Goal: Navigation & Orientation: Find specific page/section

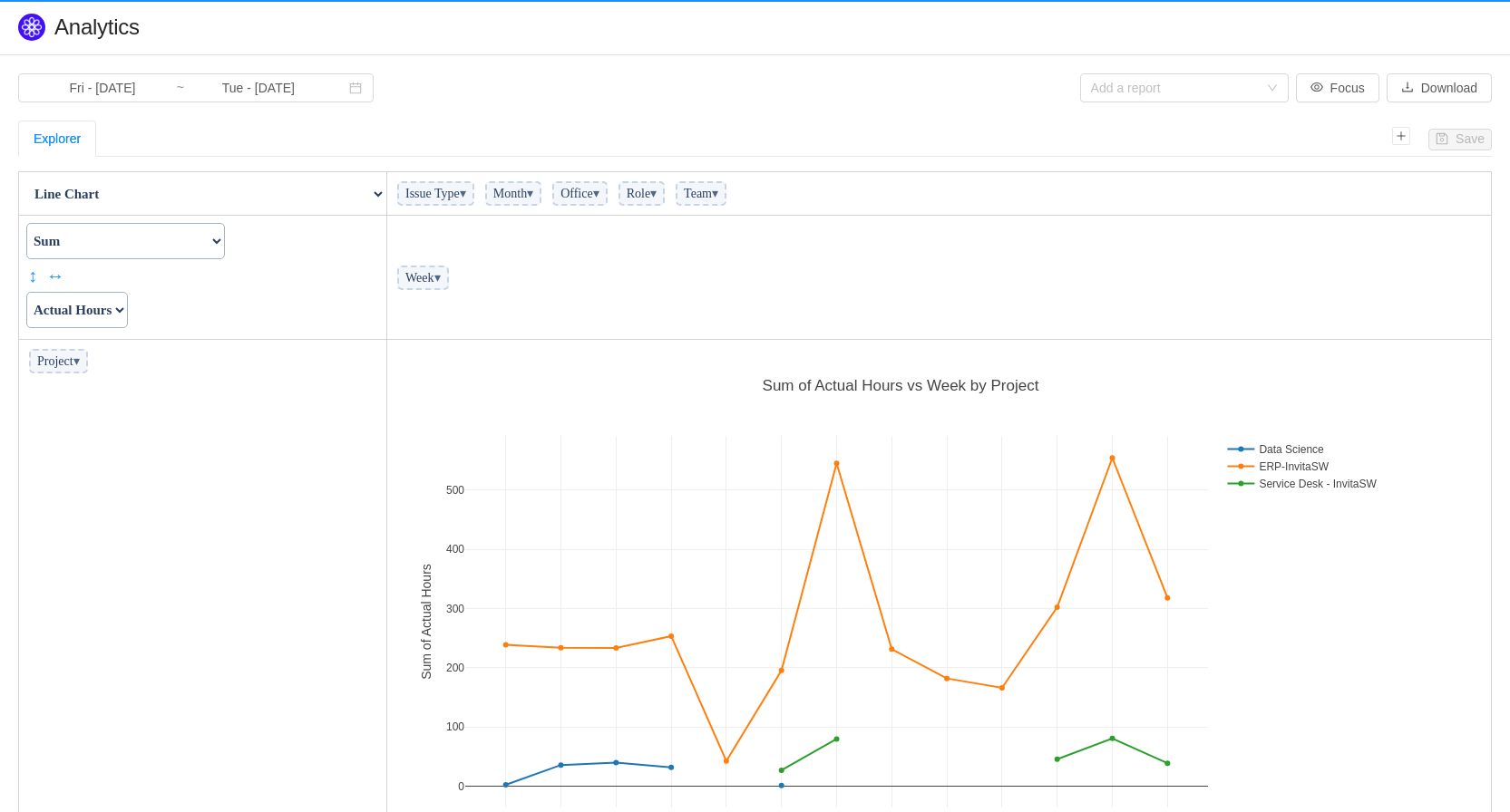
scroll to position [535, 1093]
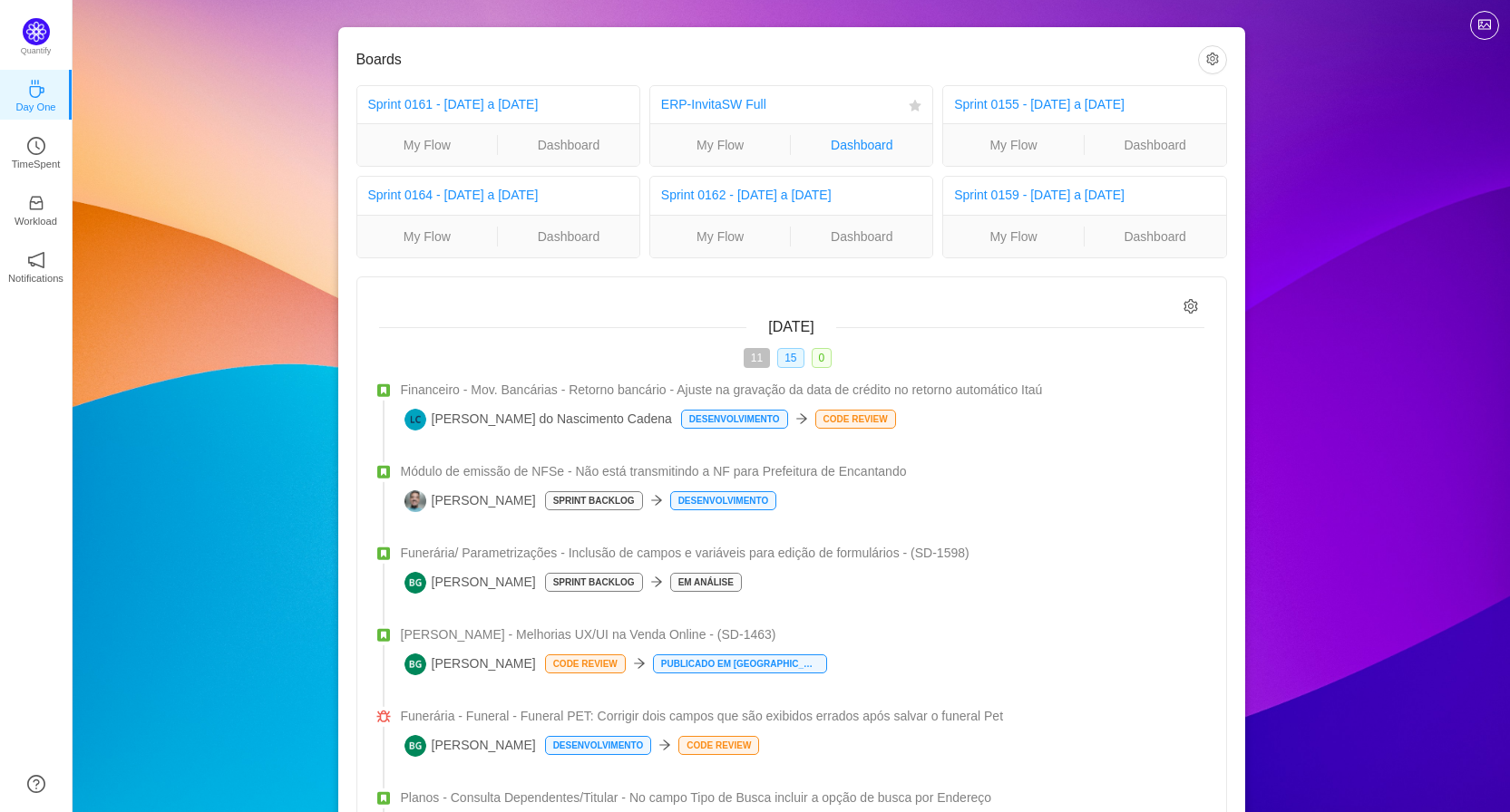
click at [863, 147] on link "Dashboard" at bounding box center [862, 145] width 142 height 20
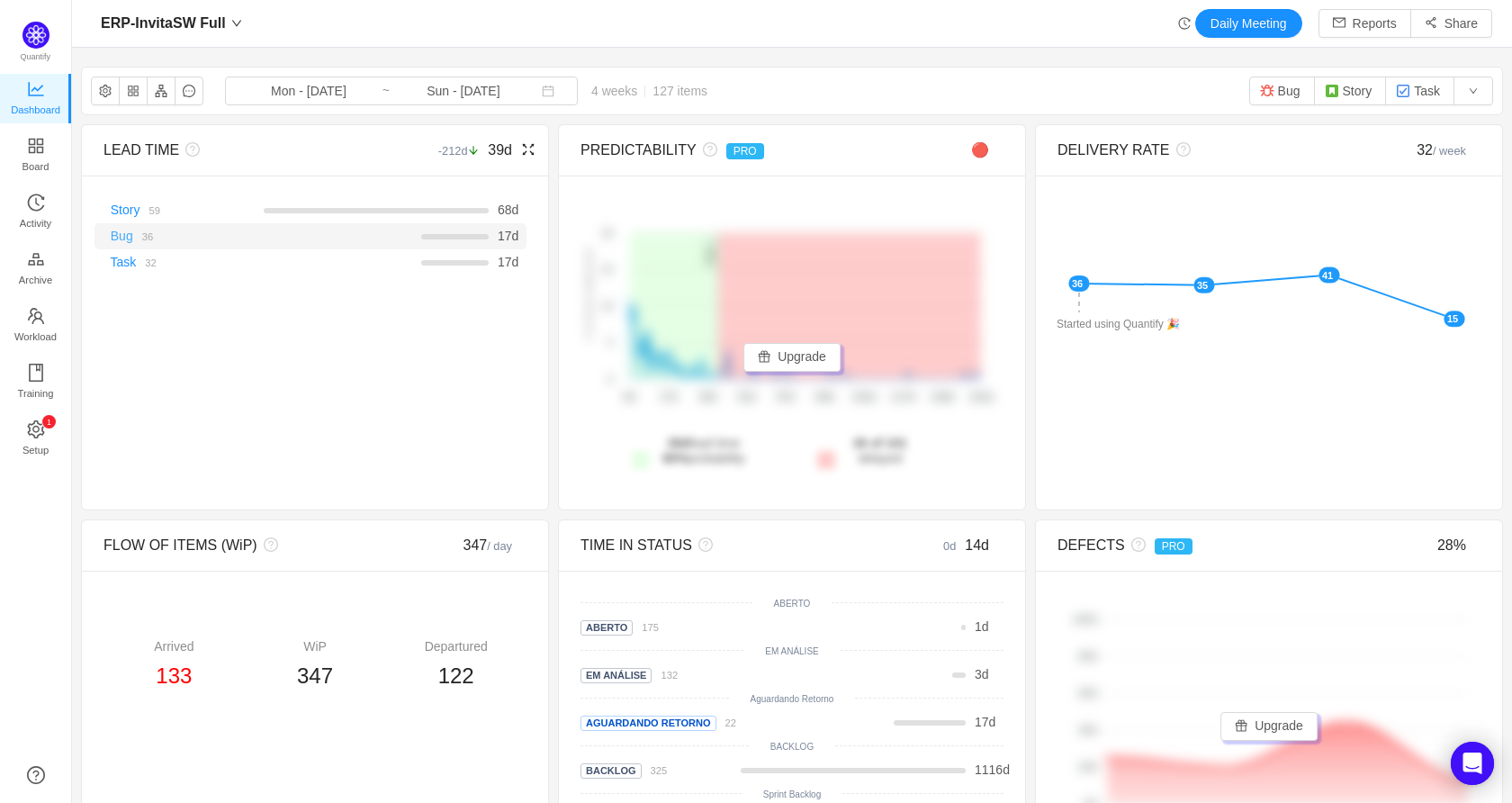
click at [128, 244] on link "Bug" at bounding box center [122, 236] width 22 height 15
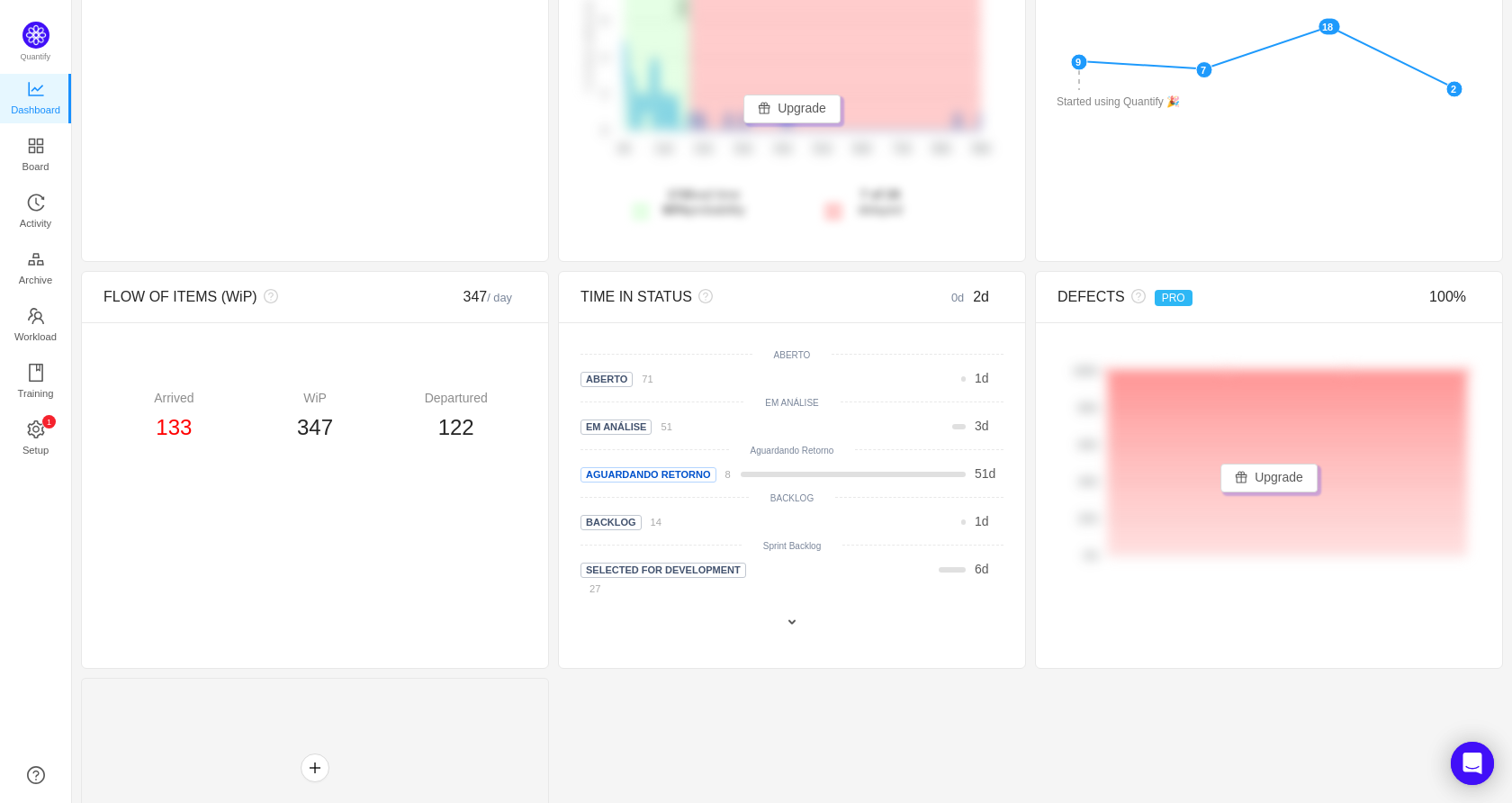
scroll to position [295, 0]
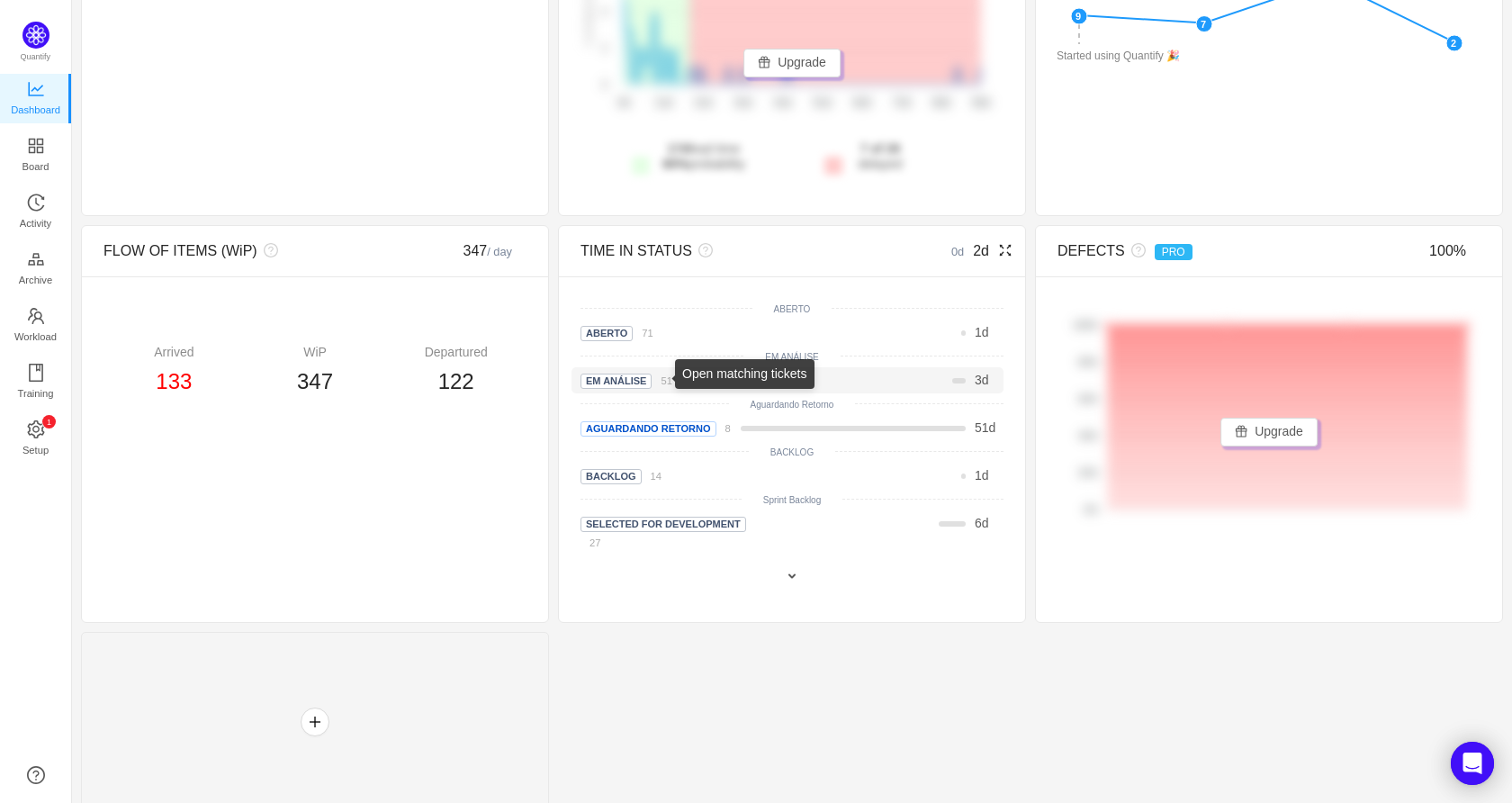
click at [661, 386] on small "51" at bounding box center [667, 381] width 11 height 11
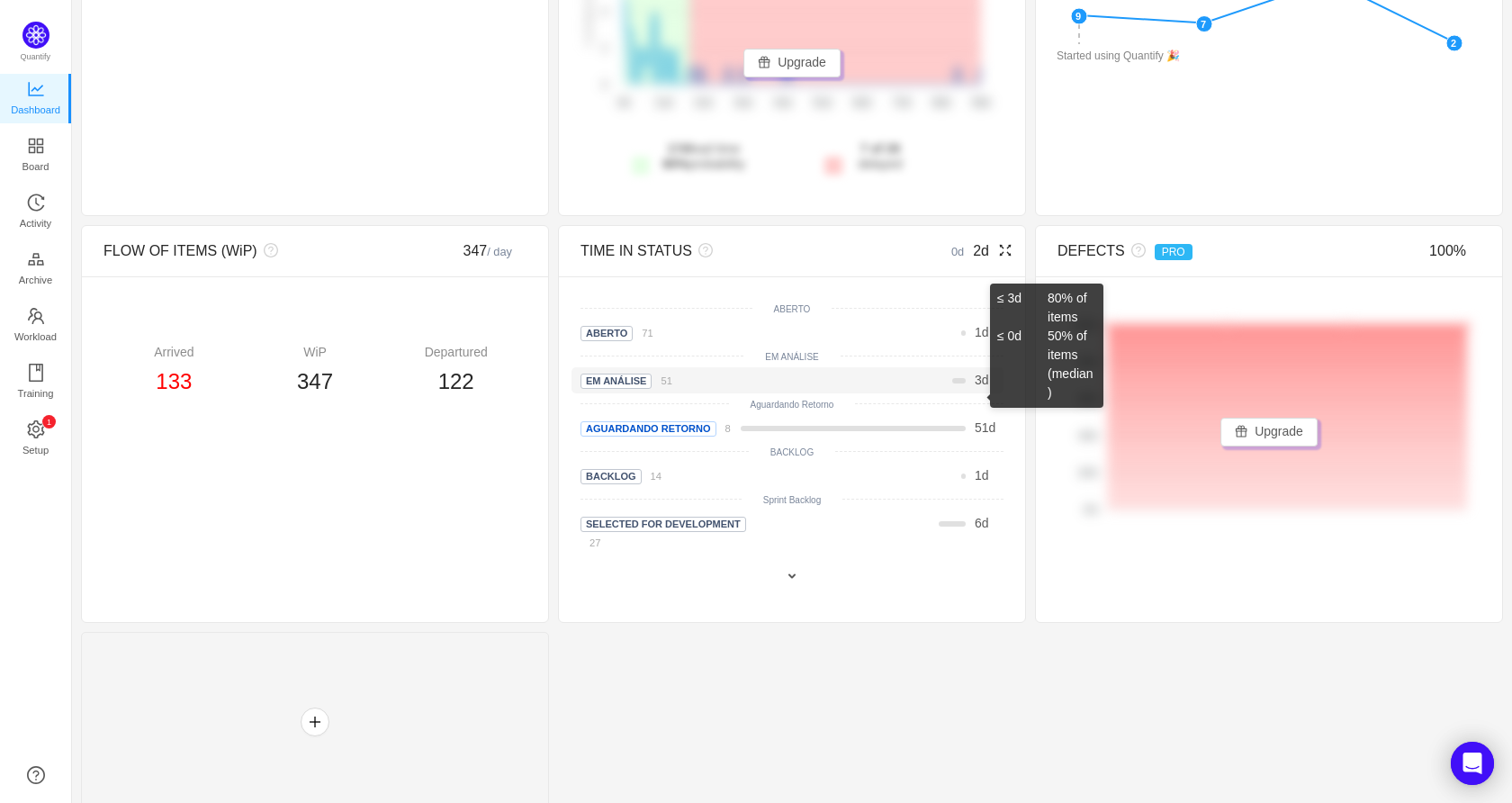
click at [975, 379] on span "3" at bounding box center [979, 381] width 7 height 15
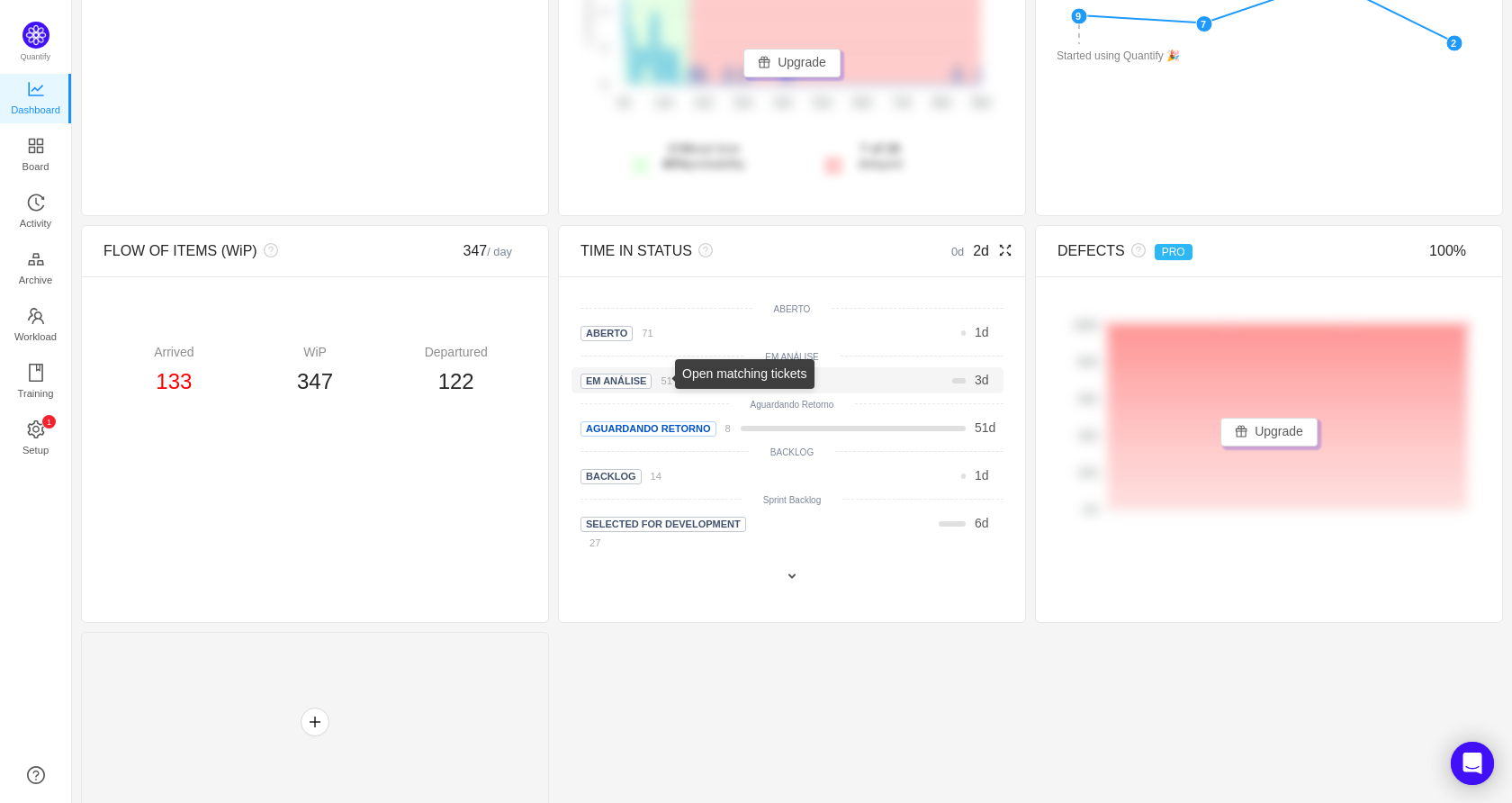
click at [661, 380] on small "51" at bounding box center [667, 381] width 11 height 11
click at [795, 565] on div at bounding box center [792, 576] width 441 height 23
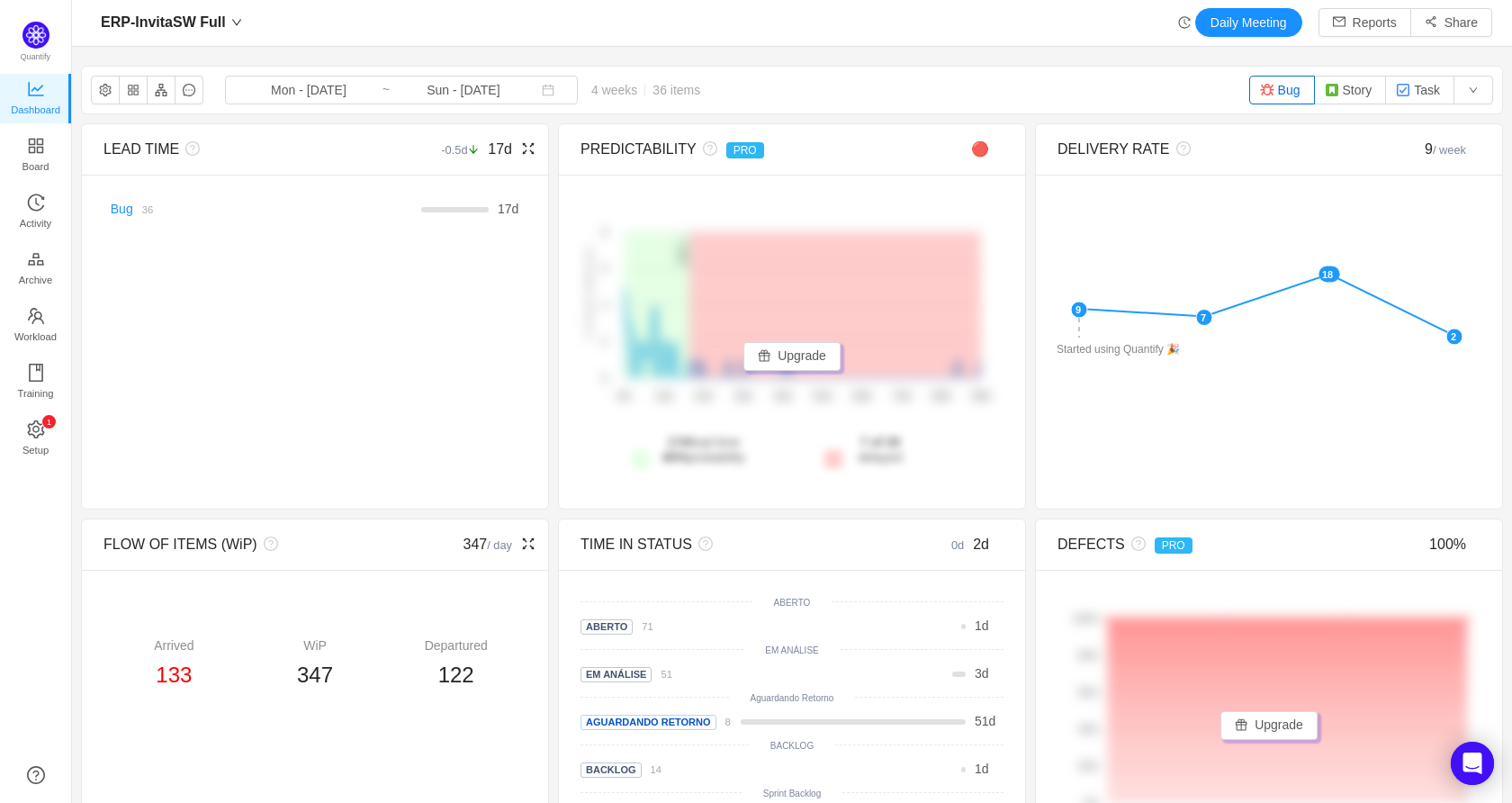
scroll to position [0, 0]
click at [43, 153] on span "Board" at bounding box center [35, 166] width 27 height 36
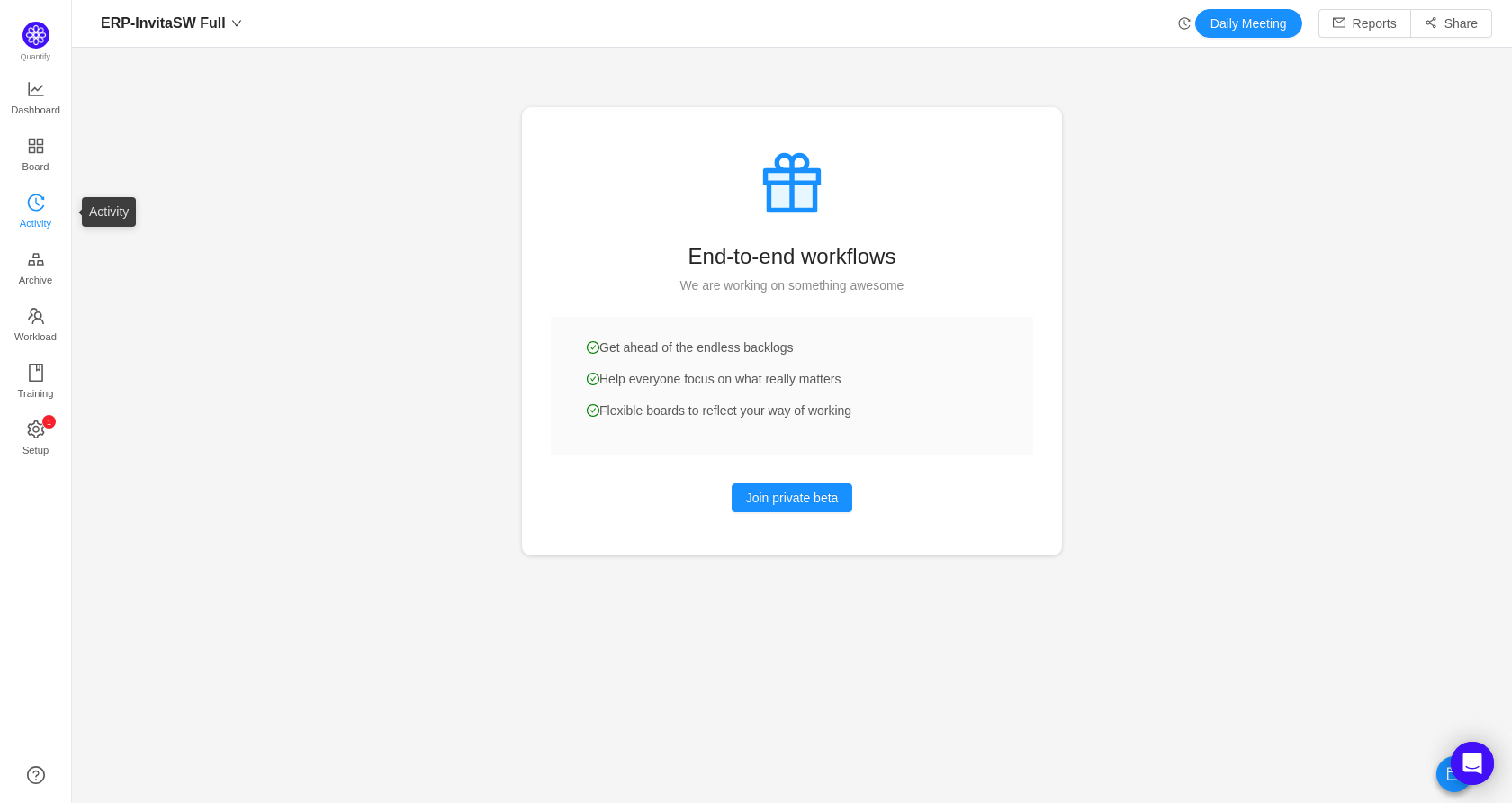
click at [46, 220] on span "Activity" at bounding box center [35, 223] width 31 height 36
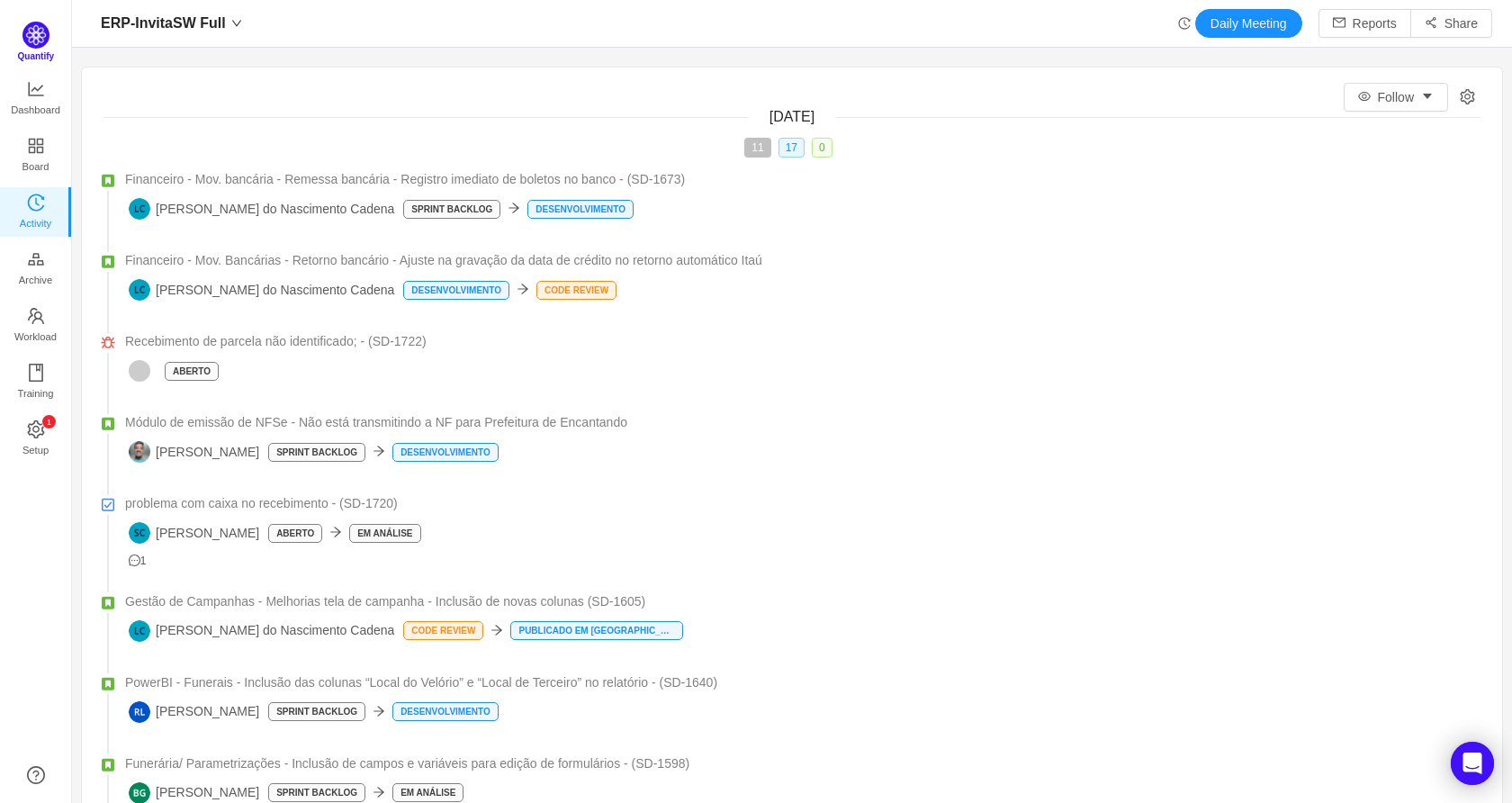
click at [35, 48] on span "Quantify" at bounding box center [38, 42] width 32 height 41
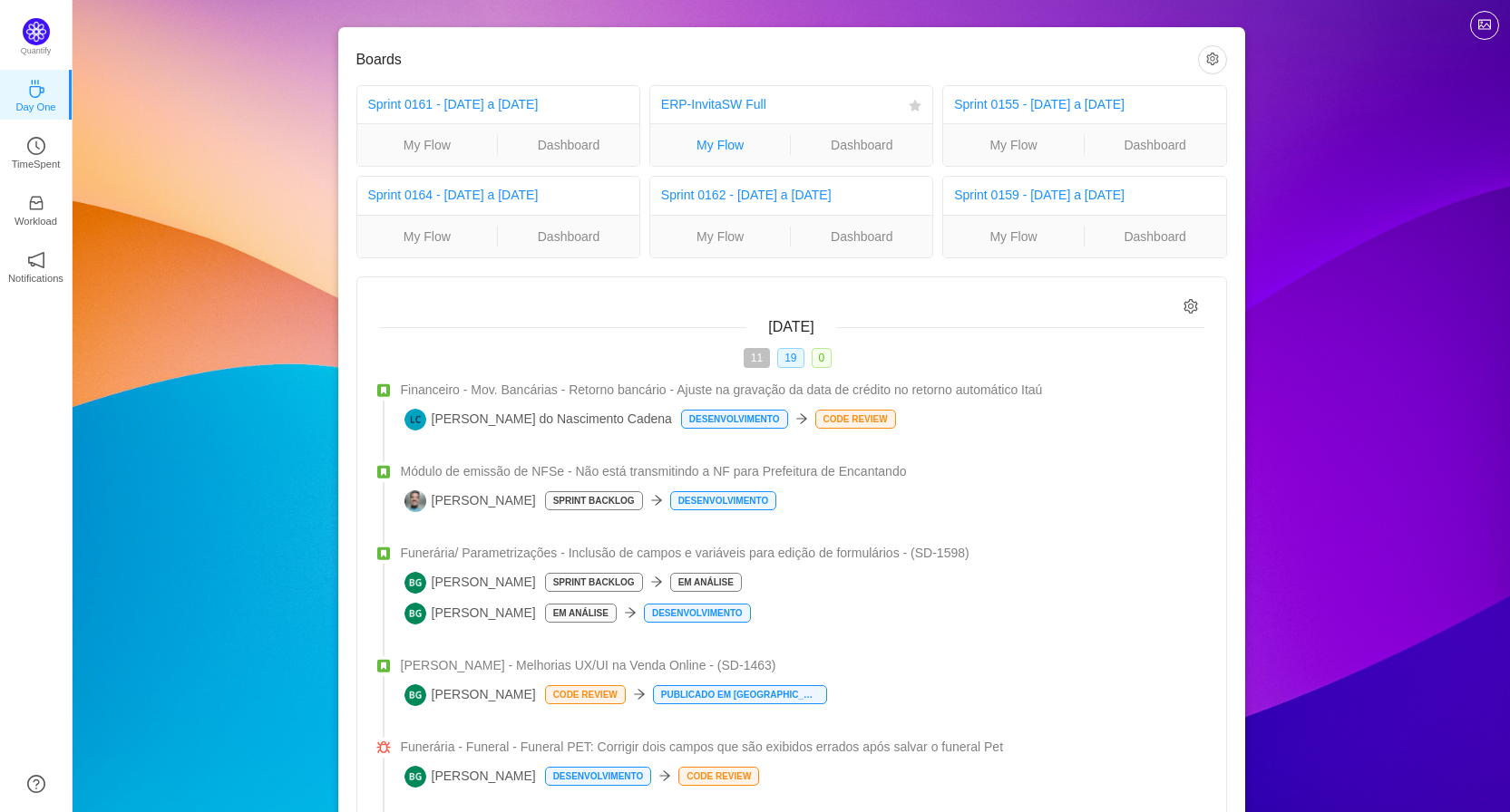
click at [708, 154] on link "My Flow" at bounding box center [720, 145] width 141 height 20
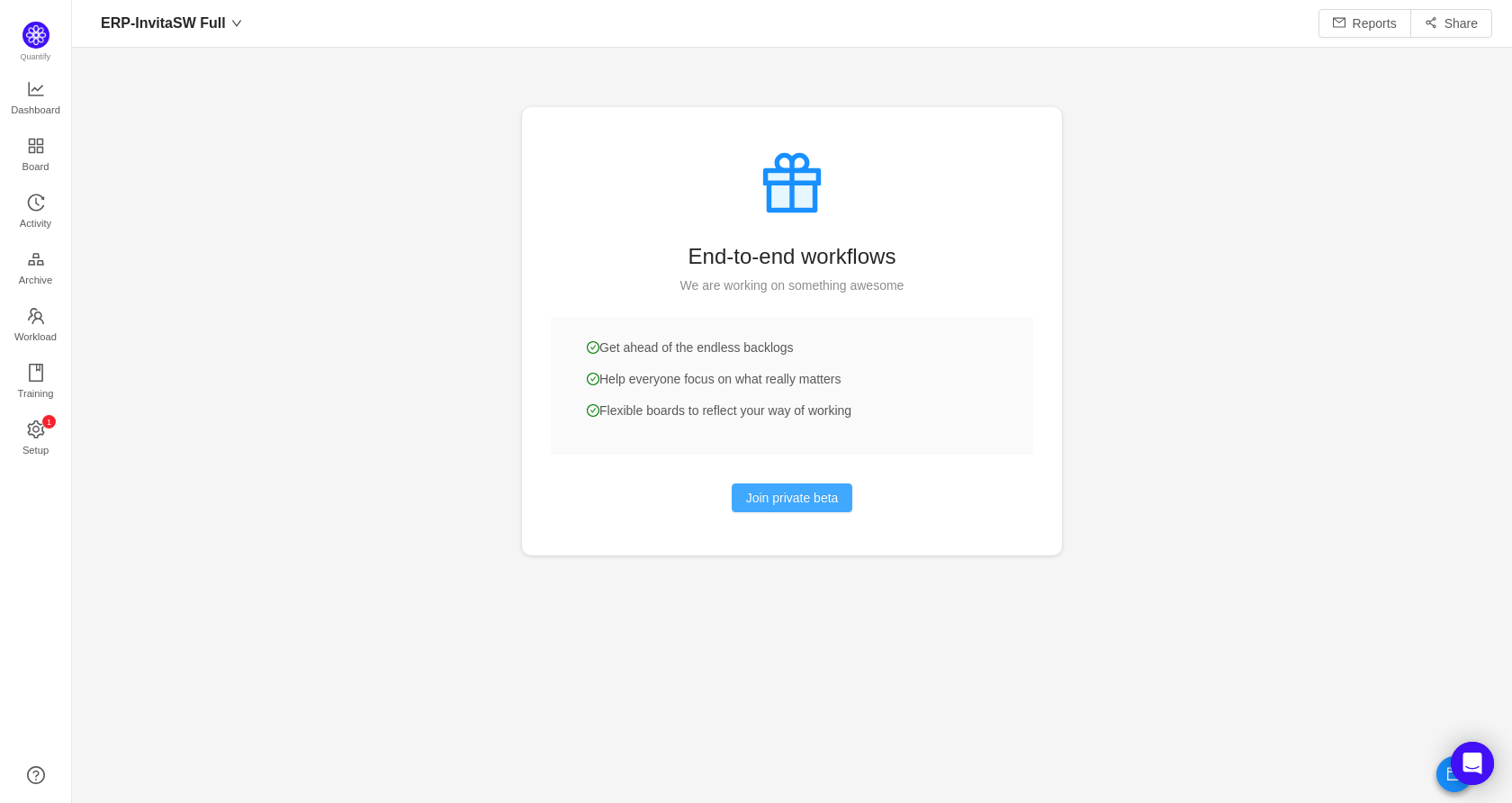
scroll to position [776, 1400]
click at [51, 101] on span "Dashboard" at bounding box center [35, 109] width 49 height 36
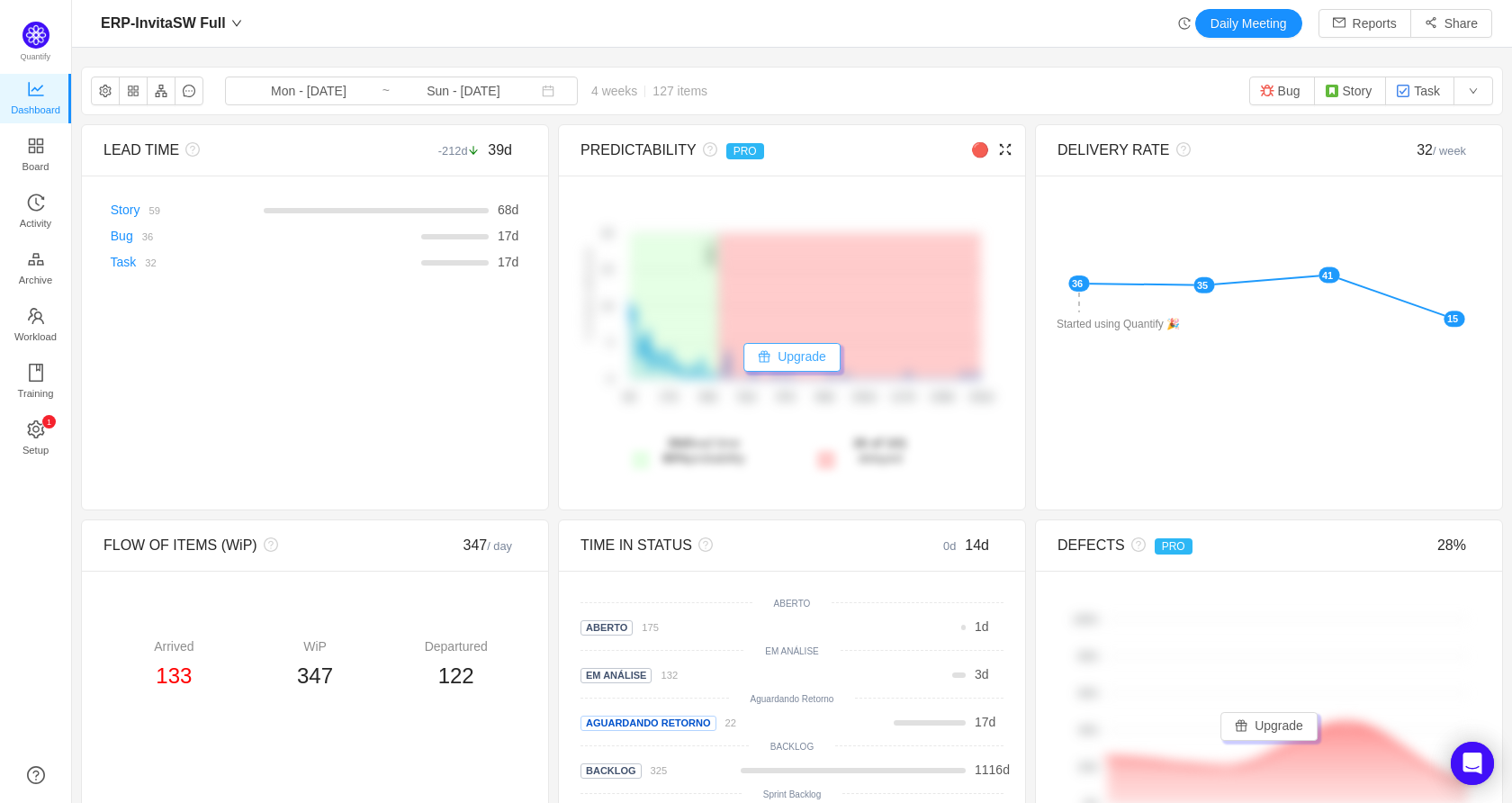
click at [773, 354] on button "Upgrade" at bounding box center [792, 357] width 97 height 29
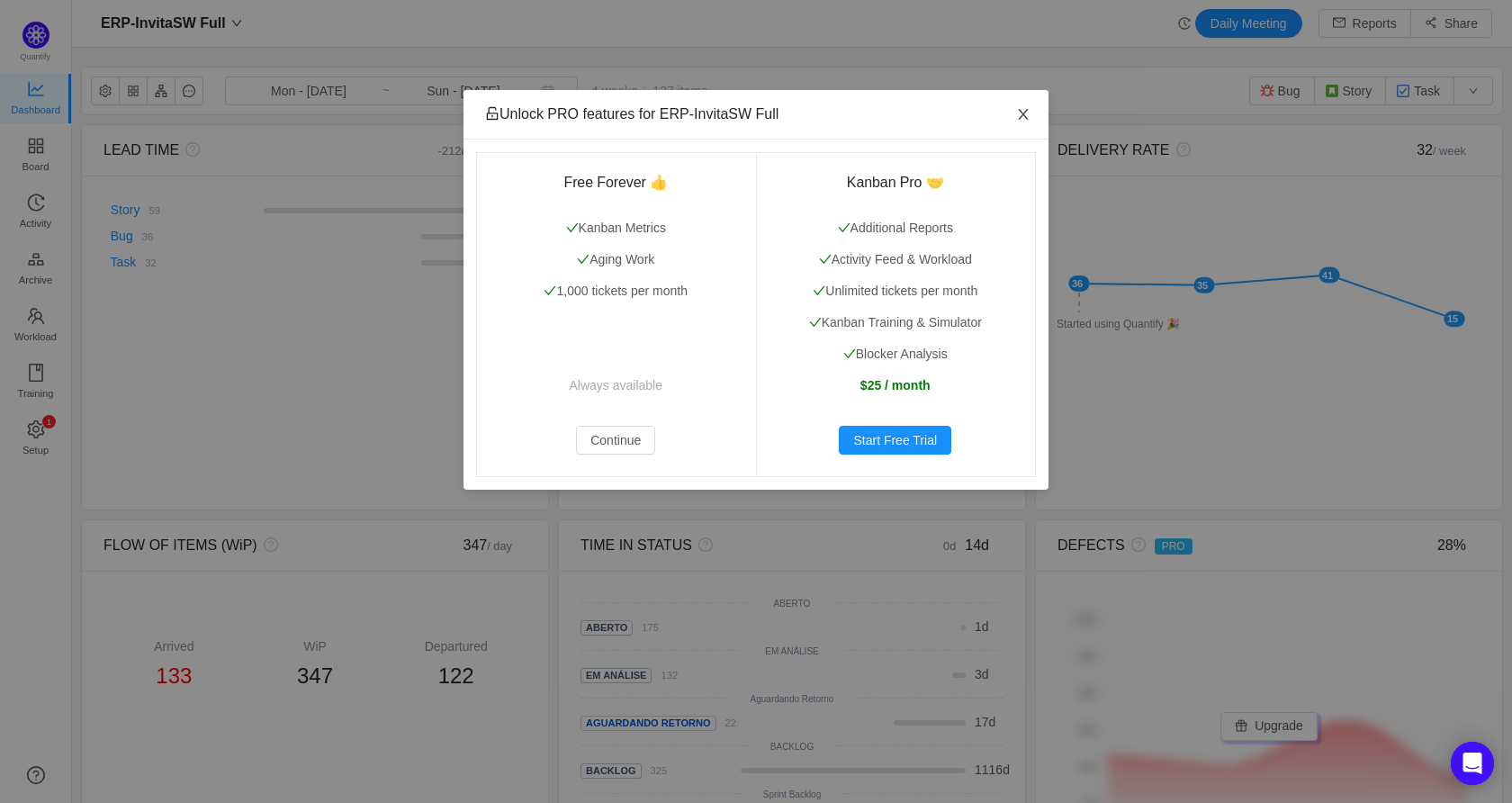
click at [1022, 112] on icon "icon: close" at bounding box center [1024, 115] width 15 height 15
